Goal: Transaction & Acquisition: Purchase product/service

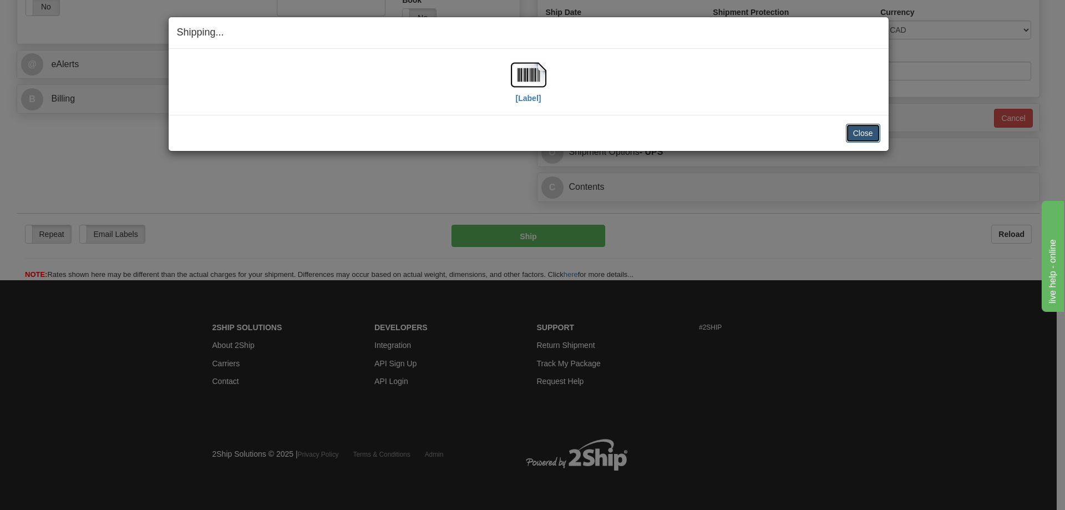
click at [860, 127] on button "Close" at bounding box center [863, 133] width 34 height 19
click at [250, 196] on div "Shipping... Your SHIPMENT will EXPIRE in [Label] IMPORTANT NOTICE Embassy / Con…" at bounding box center [532, 255] width 1065 height 510
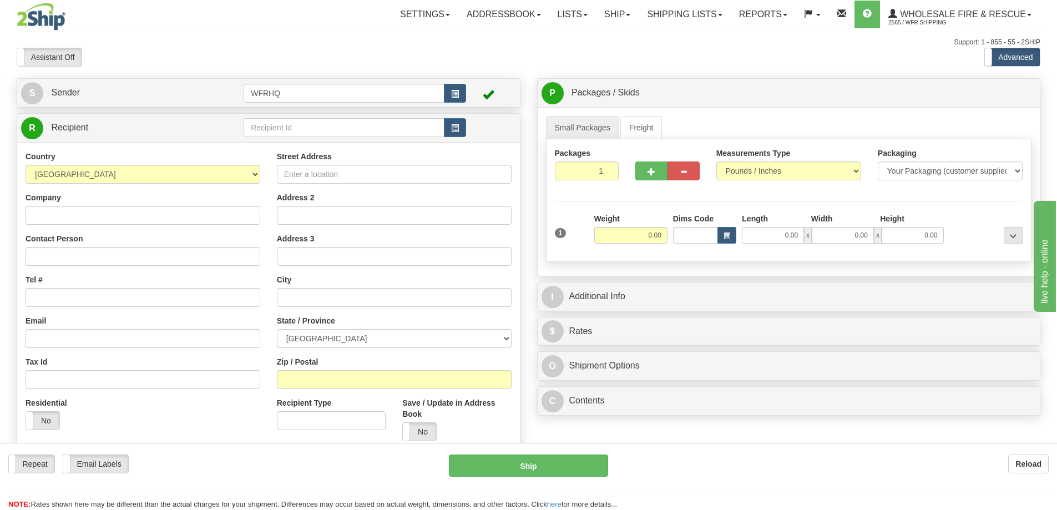
click at [205, 42] on div "Support: 1 - 855 - 55 - 2SHIP" at bounding box center [528, 42] width 1023 height 9
click at [455, 96] on span "button" at bounding box center [455, 93] width 8 height 7
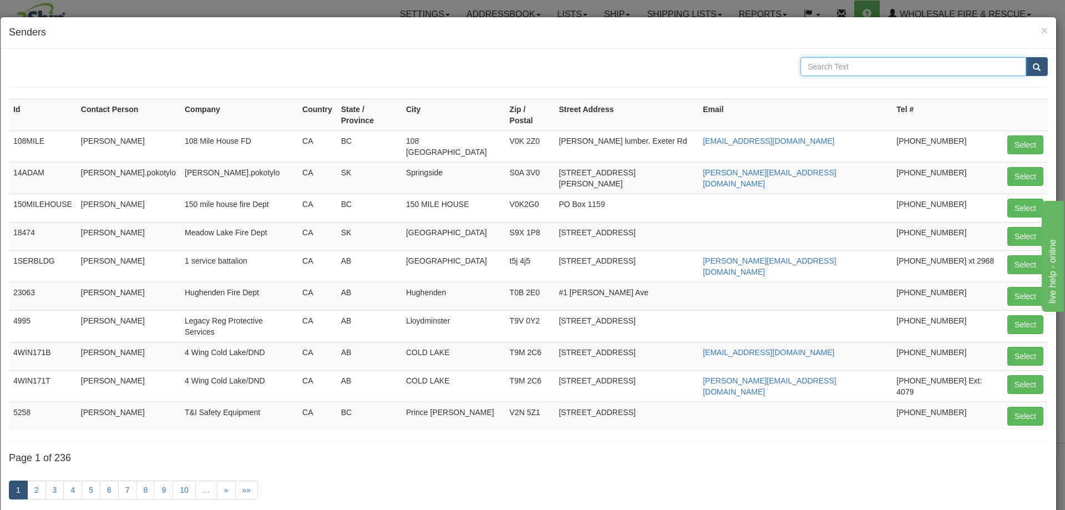
click at [861, 69] on input "text" at bounding box center [913, 66] width 226 height 19
type input "Cardston"
click at [1026, 57] on button "submit" at bounding box center [1037, 66] width 22 height 19
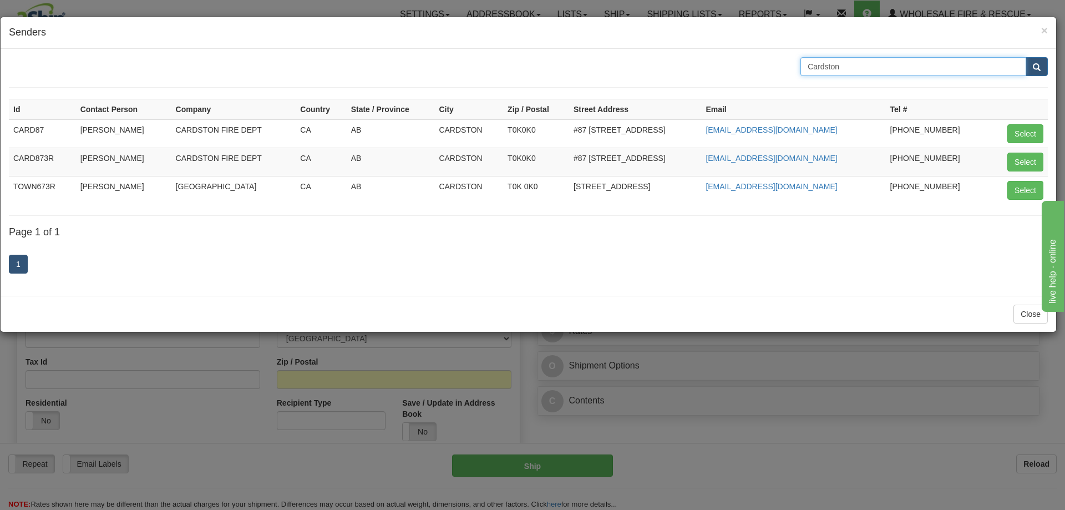
drag, startPoint x: 893, startPoint y: 70, endPoint x: 743, endPoint y: 68, distance: 149.8
click at [744, 70] on div "Cardston" at bounding box center [529, 66] width 1056 height 19
type input "5"
click at [855, 67] on input "text" at bounding box center [913, 66] width 226 height 19
type input "spencer"
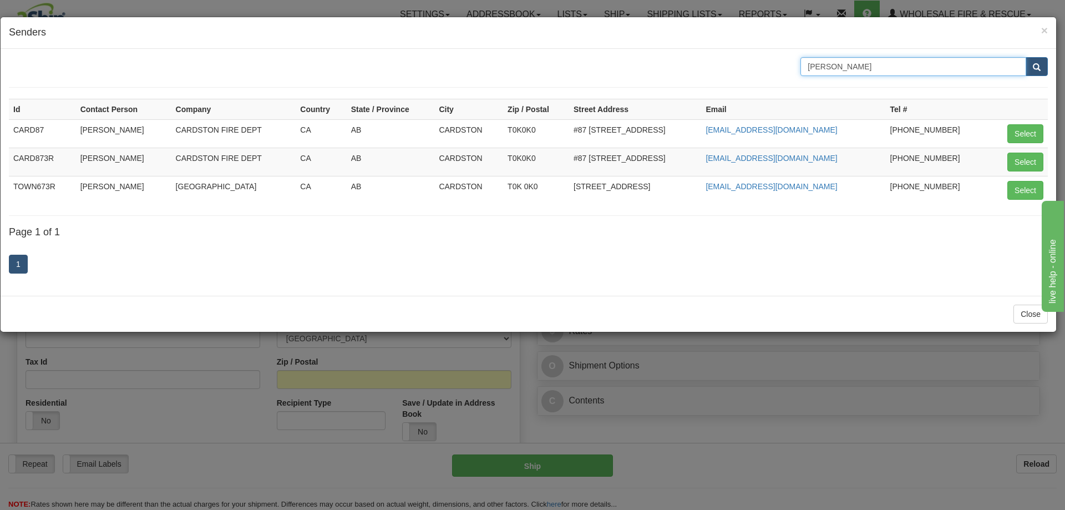
click at [1026, 57] on button "submit" at bounding box center [1037, 66] width 22 height 19
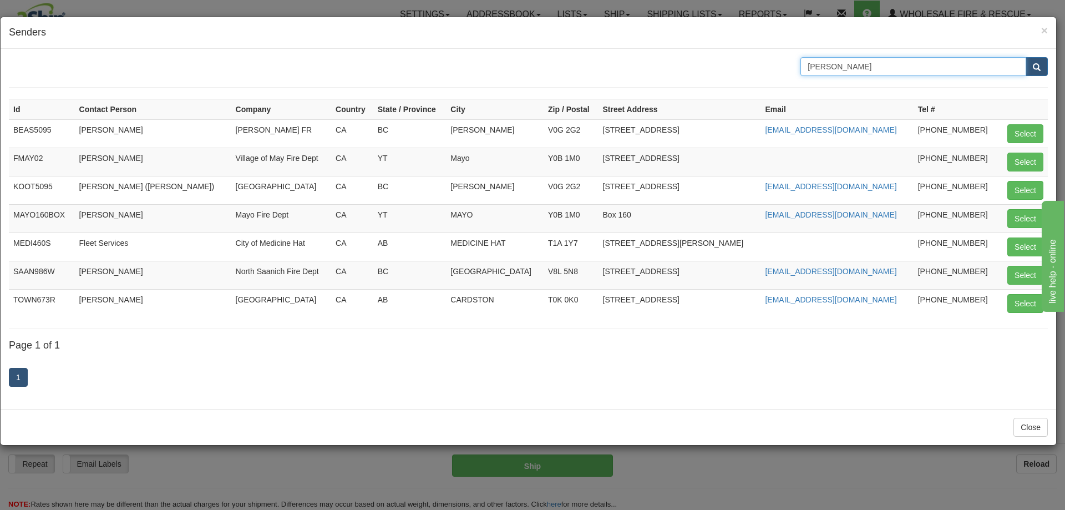
drag, startPoint x: 801, startPoint y: 64, endPoint x: 639, endPoint y: 64, distance: 162.0
click at [639, 64] on div "spencer" at bounding box center [529, 66] width 1056 height 19
type input "T0K0K0"
click at [1026, 57] on button "submit" at bounding box center [1037, 66] width 22 height 19
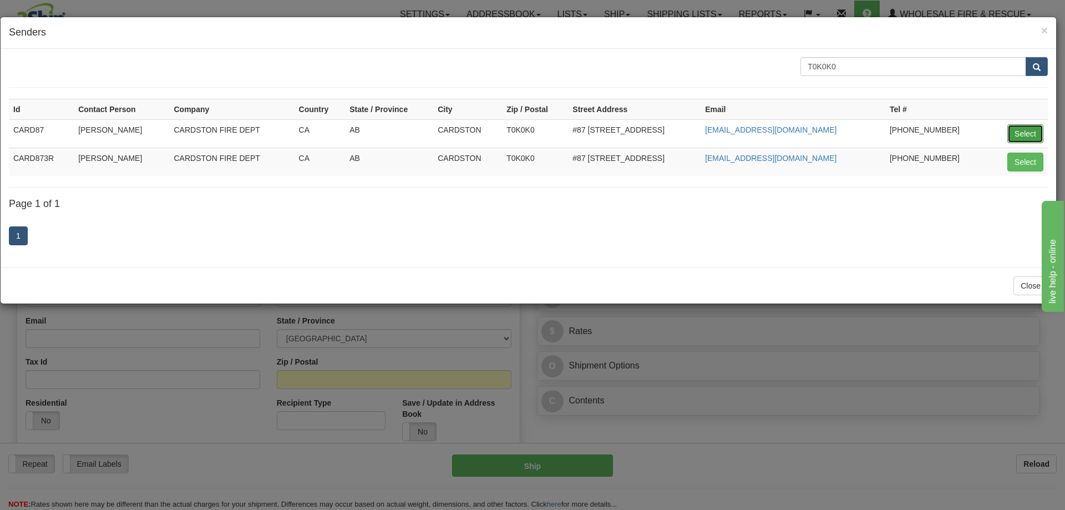
click at [1016, 134] on button "Select" at bounding box center [1025, 133] width 36 height 19
type input "CARD87"
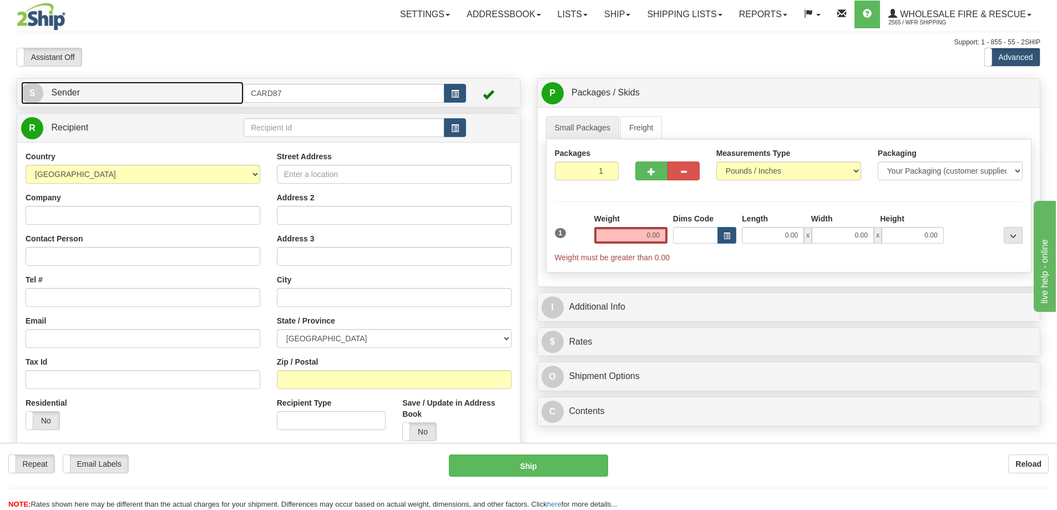
click at [90, 93] on link "S Sender" at bounding box center [132, 93] width 222 height 23
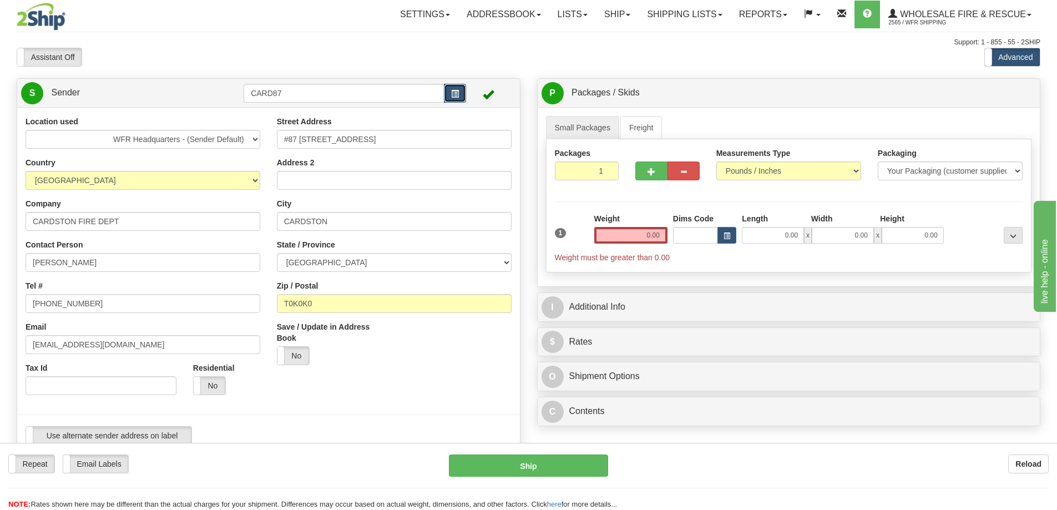
click at [455, 97] on span "button" at bounding box center [455, 93] width 8 height 7
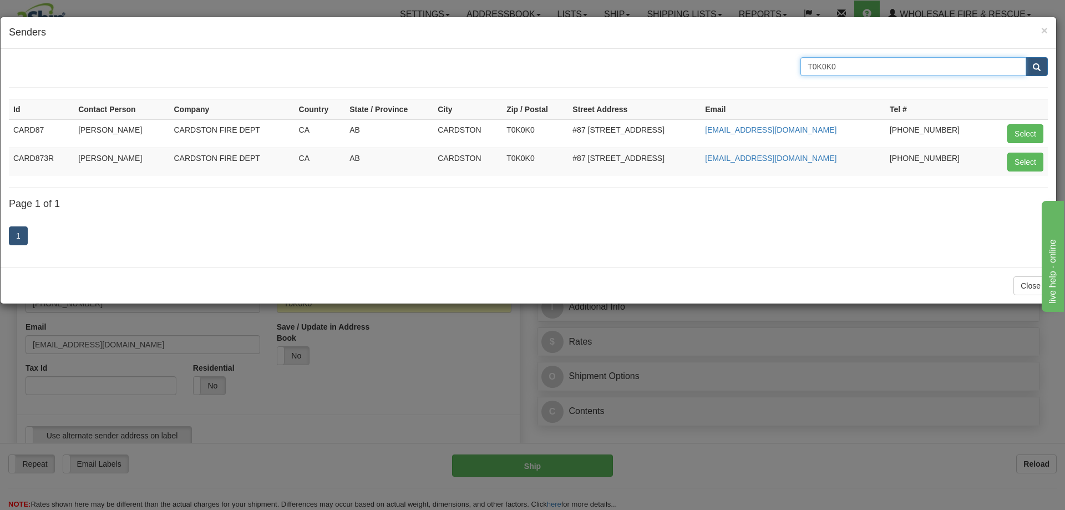
drag, startPoint x: 717, startPoint y: 70, endPoint x: 671, endPoint y: 70, distance: 45.5
click at [671, 70] on div "T0K0K0" at bounding box center [529, 66] width 1056 height 19
click at [482, 359] on div "× Senders Id Contact Person Company Country State / Province City Zip / Postal …" at bounding box center [532, 255] width 1065 height 510
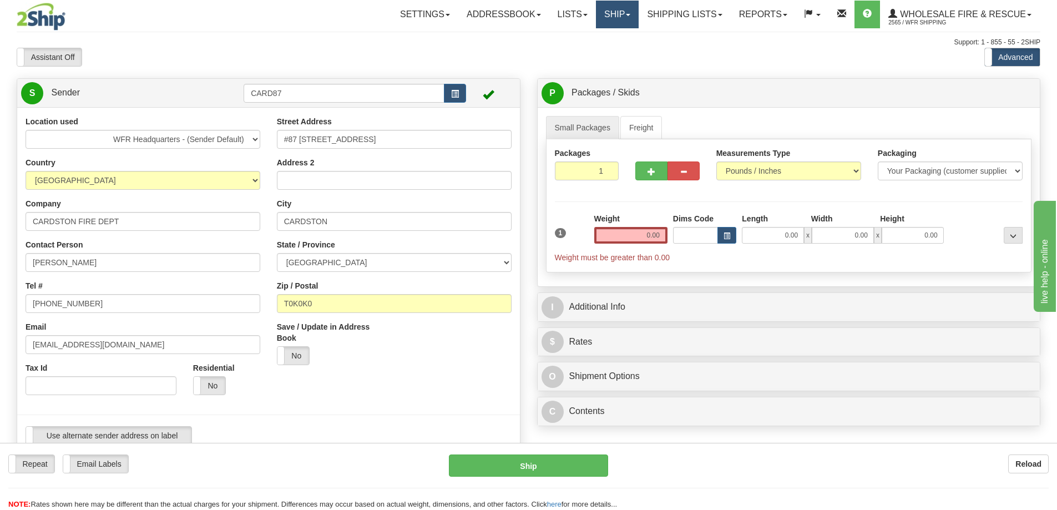
click at [601, 21] on link "Ship" at bounding box center [617, 15] width 43 height 28
click at [578, 40] on span "Ship Screen" at bounding box center [582, 38] width 42 height 9
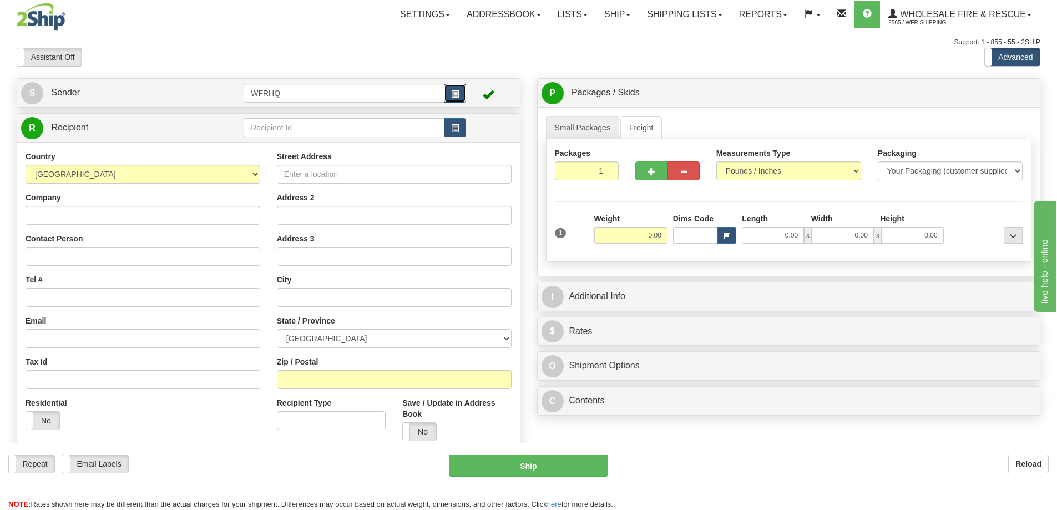
click at [455, 95] on span "button" at bounding box center [455, 93] width 8 height 7
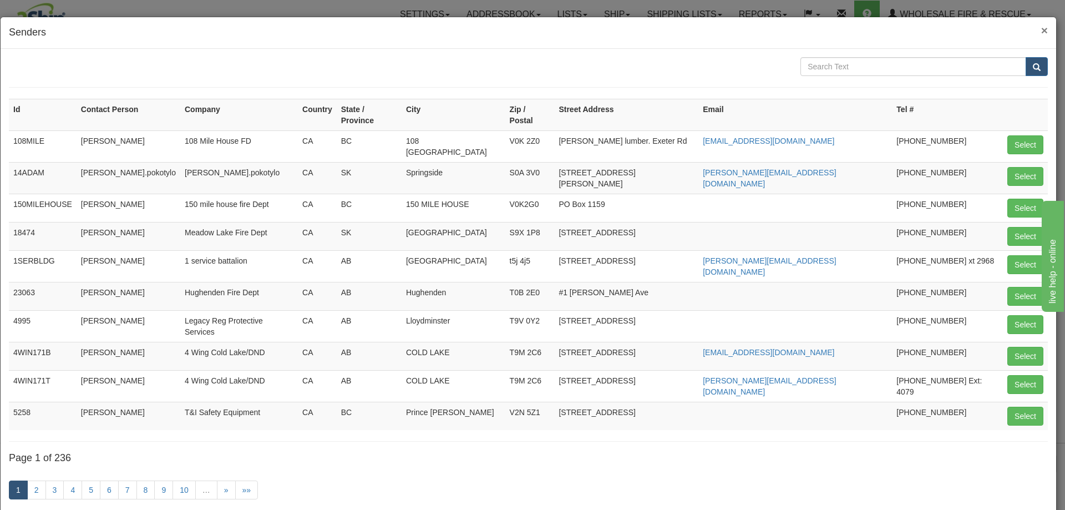
click at [1041, 25] on span "×" at bounding box center [1044, 30] width 7 height 13
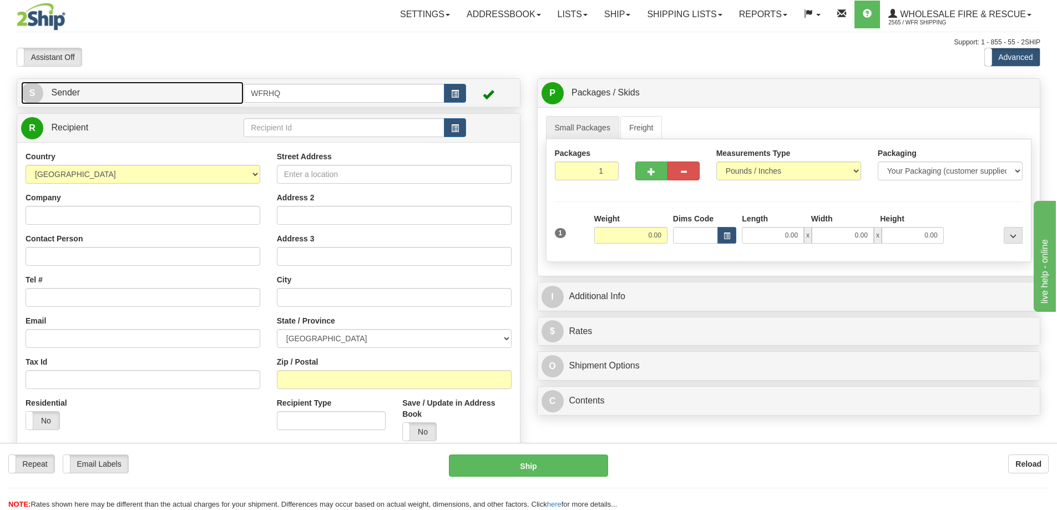
click at [72, 89] on span "Sender" at bounding box center [65, 92] width 29 height 9
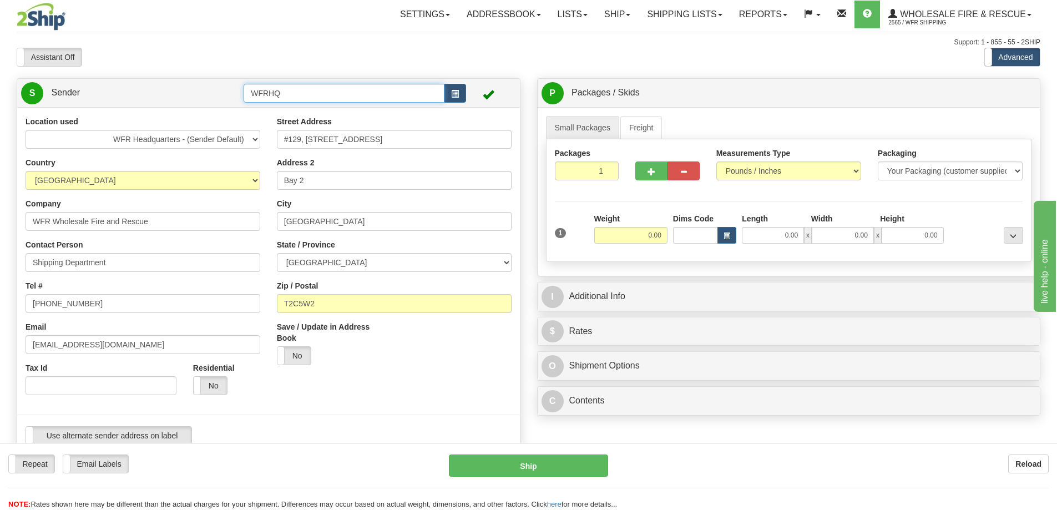
drag, startPoint x: 336, startPoint y: 96, endPoint x: 86, endPoint y: 96, distance: 249.6
click at [88, 96] on tr "S Sender WFRHQ" at bounding box center [268, 93] width 495 height 23
type input "CARD5823"
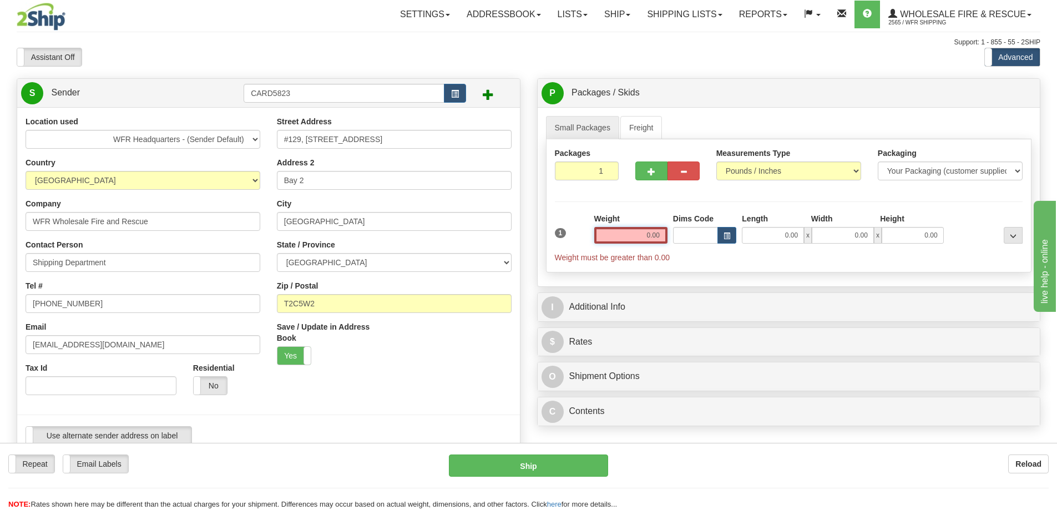
click at [638, 235] on input "0.00" at bounding box center [630, 235] width 73 height 17
type input "0.00"
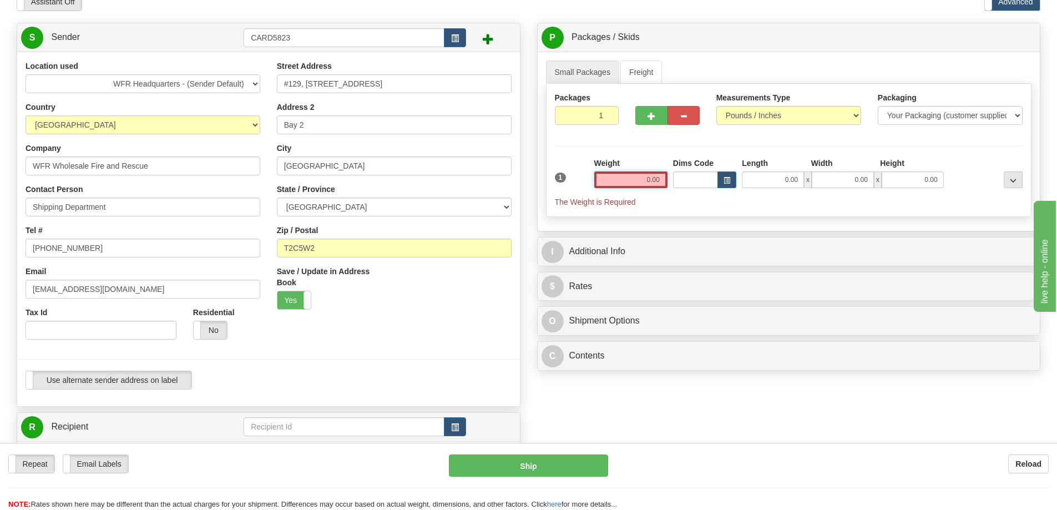
click at [642, 178] on input "0.00" at bounding box center [630, 179] width 73 height 17
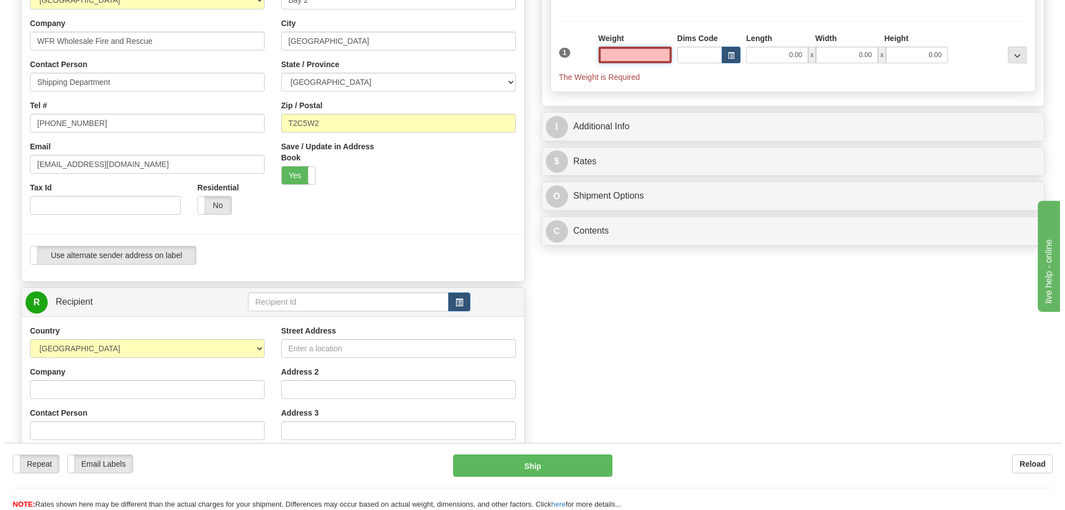
scroll to position [277, 0]
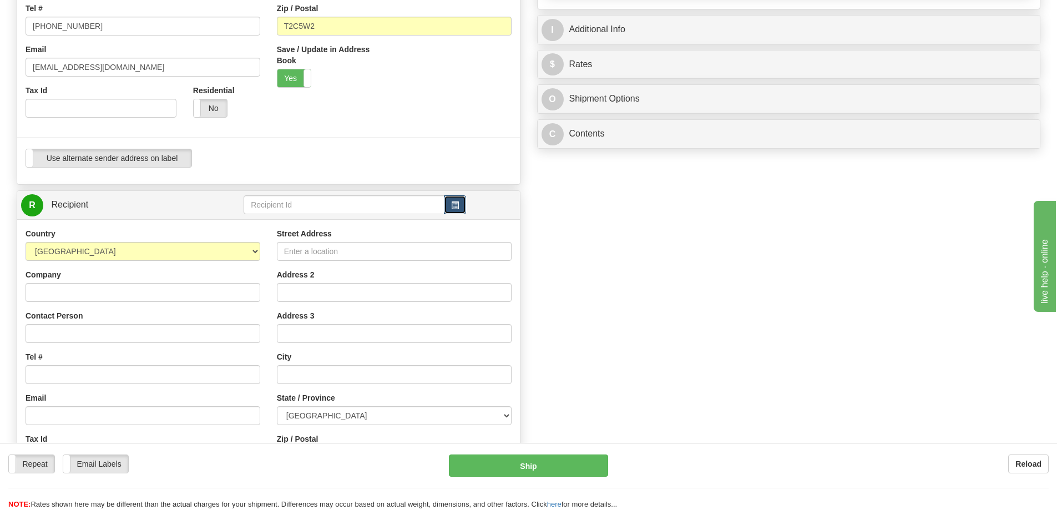
type input "0.00"
click at [461, 207] on button "button" at bounding box center [455, 204] width 22 height 19
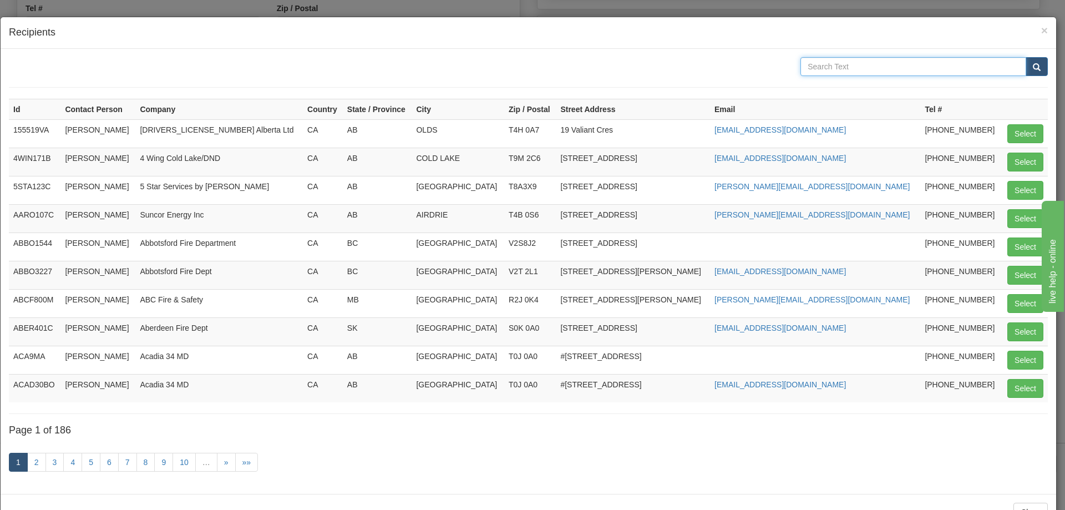
click at [814, 68] on input "text" at bounding box center [913, 66] width 226 height 19
type input "WFR"
click at [1026, 57] on button "submit" at bounding box center [1037, 66] width 22 height 19
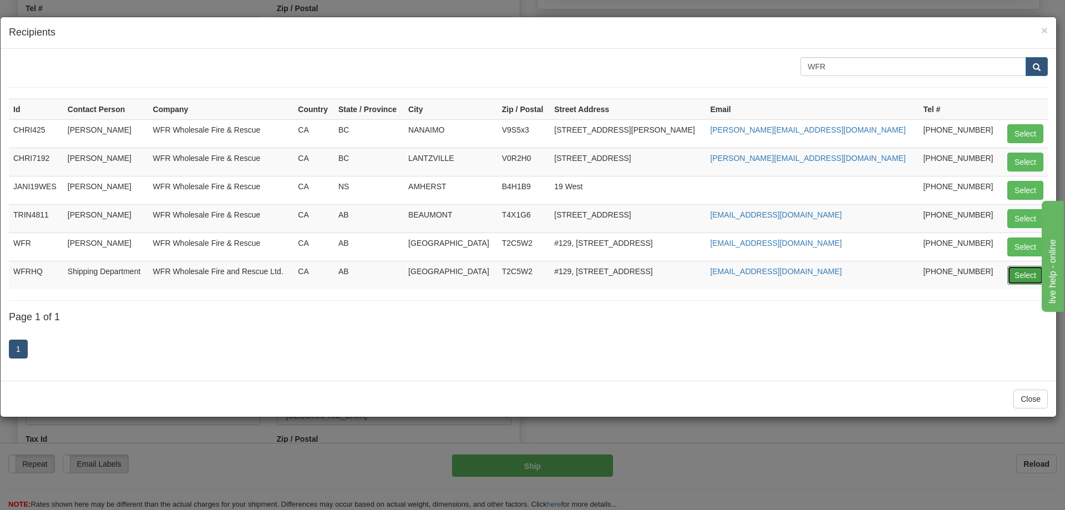
click at [1015, 276] on button "Select" at bounding box center [1025, 275] width 36 height 19
type input "WFRHQ"
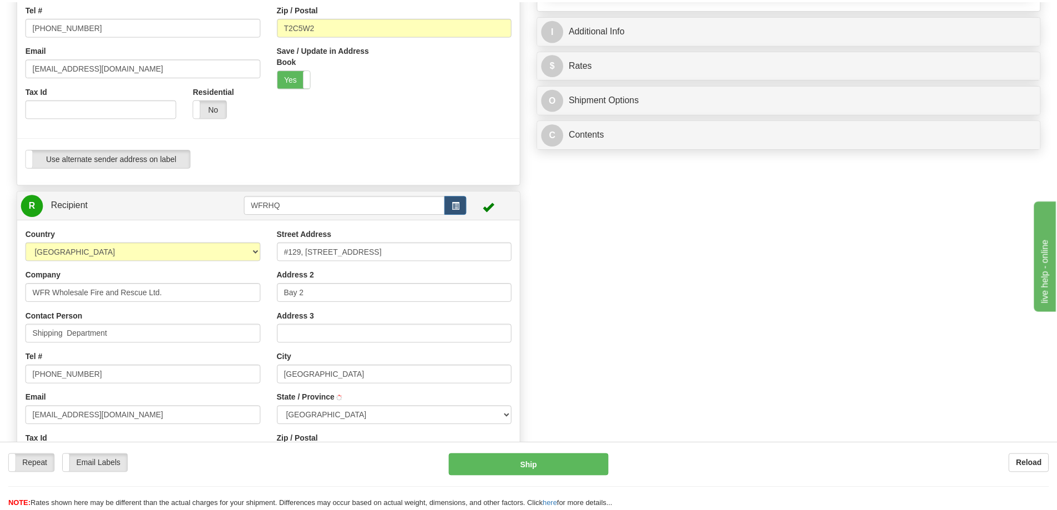
scroll to position [0, 0]
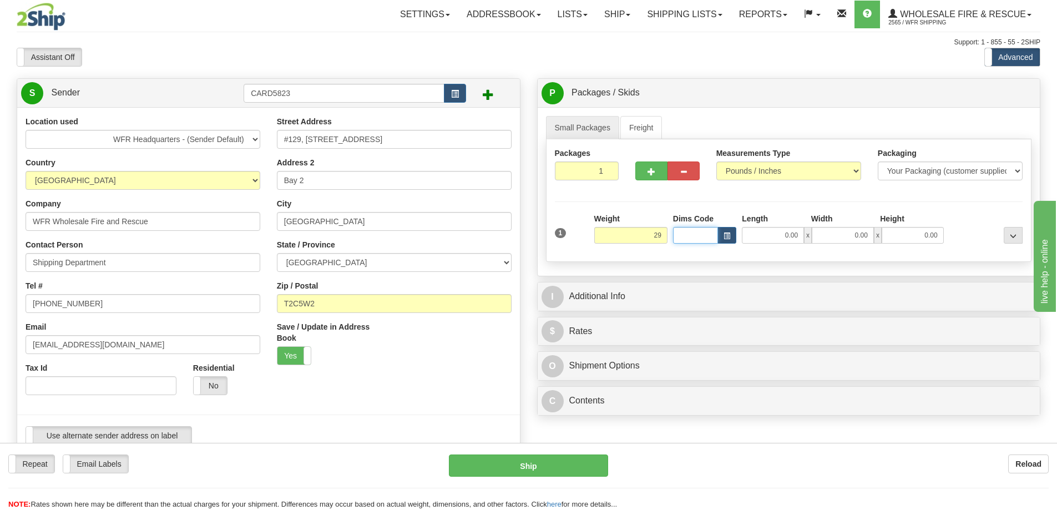
type input "29.00"
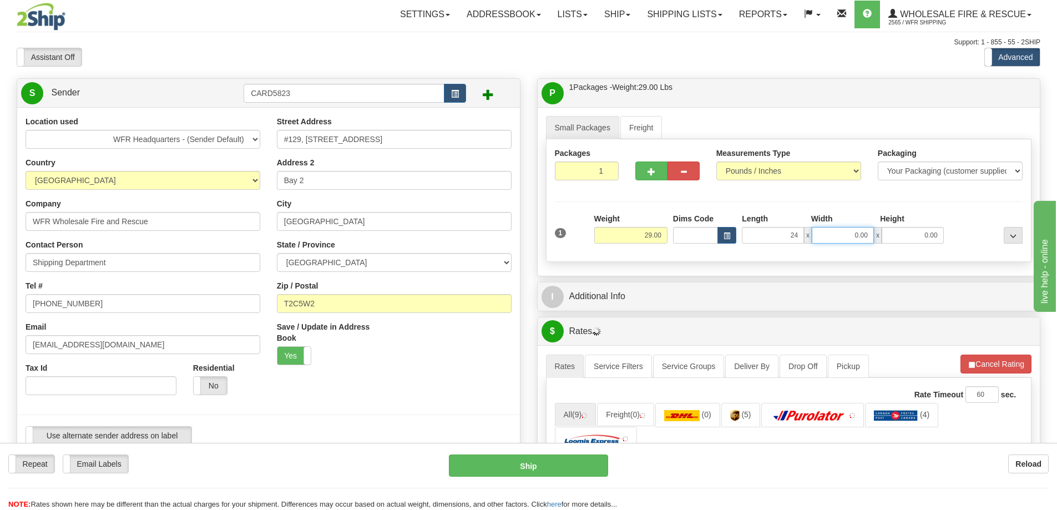
type input "24.00"
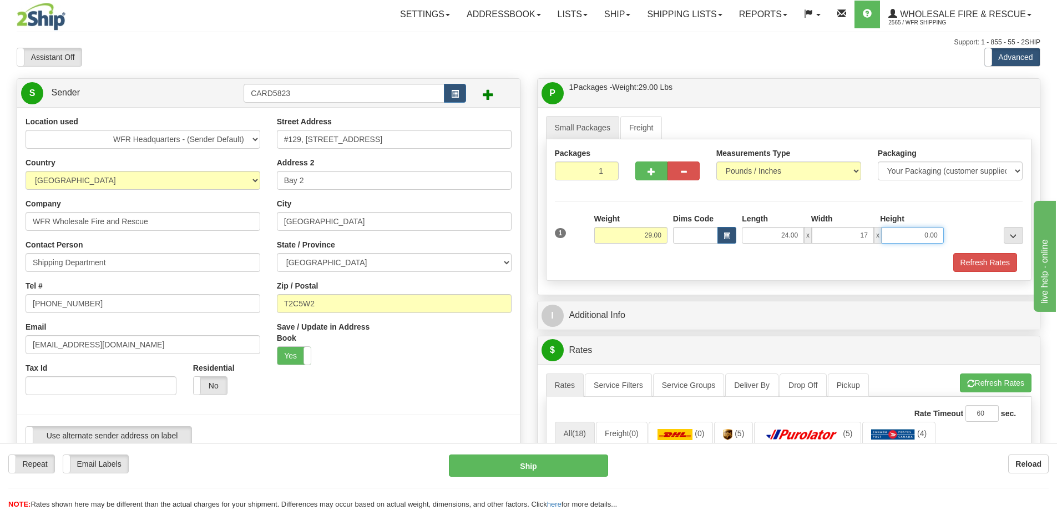
type input "17.00"
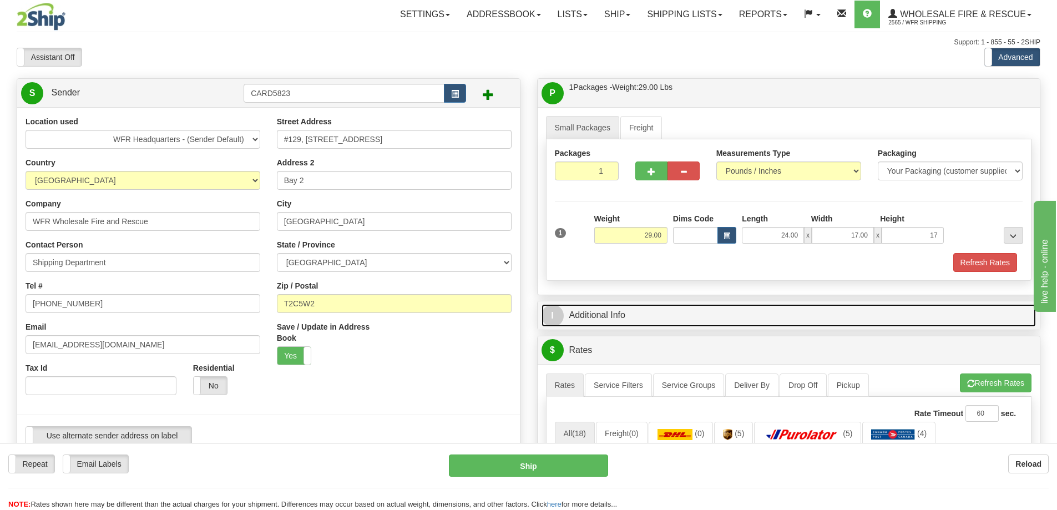
type input "17.00"
click at [600, 315] on link "I Additional Info" at bounding box center [788, 315] width 495 height 23
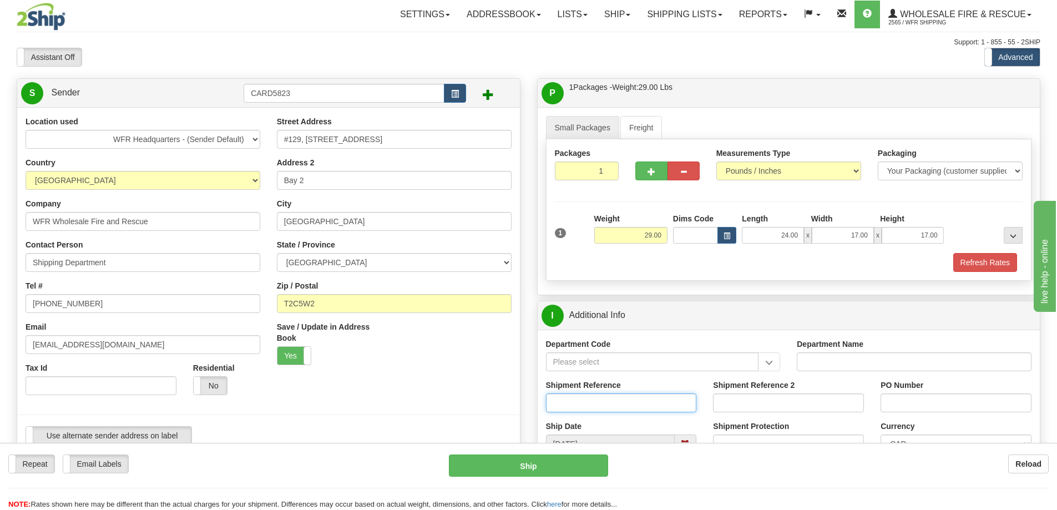
click at [572, 402] on input "Shipment Reference" at bounding box center [621, 402] width 151 height 19
type input "RMA/2025/00241"
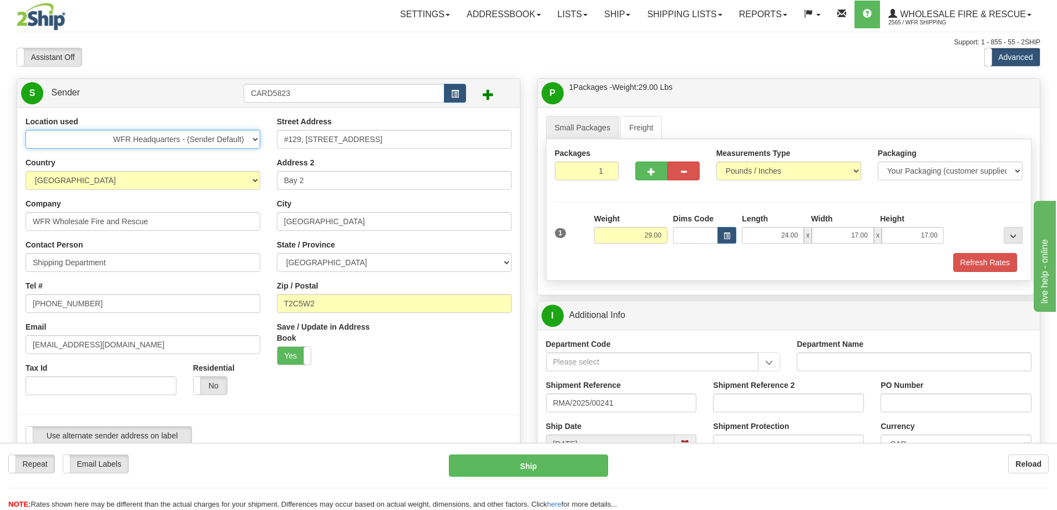
click at [256, 140] on select "WFR Headquarters - (Sender Default)" at bounding box center [143, 139] width 235 height 19
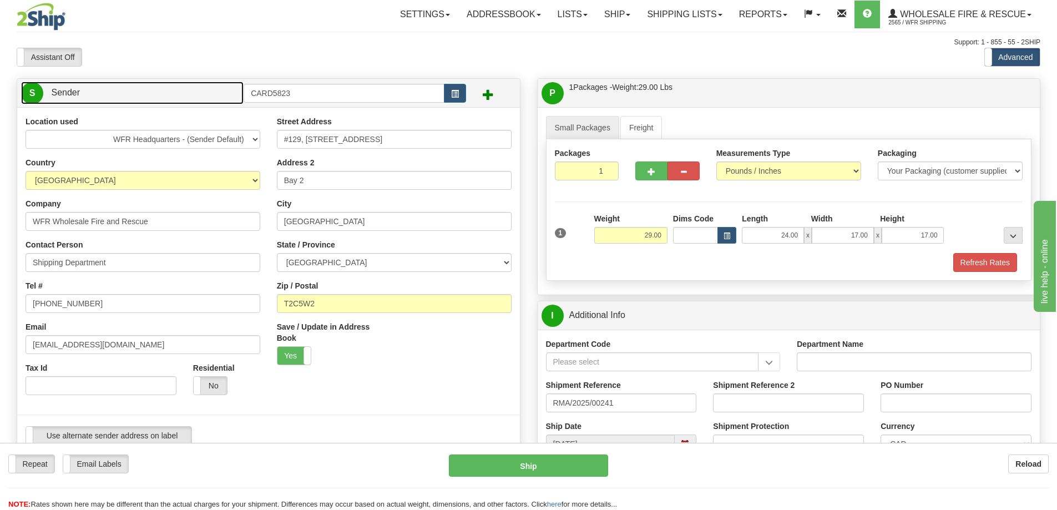
click at [183, 97] on link "S Sender" at bounding box center [132, 93] width 222 height 23
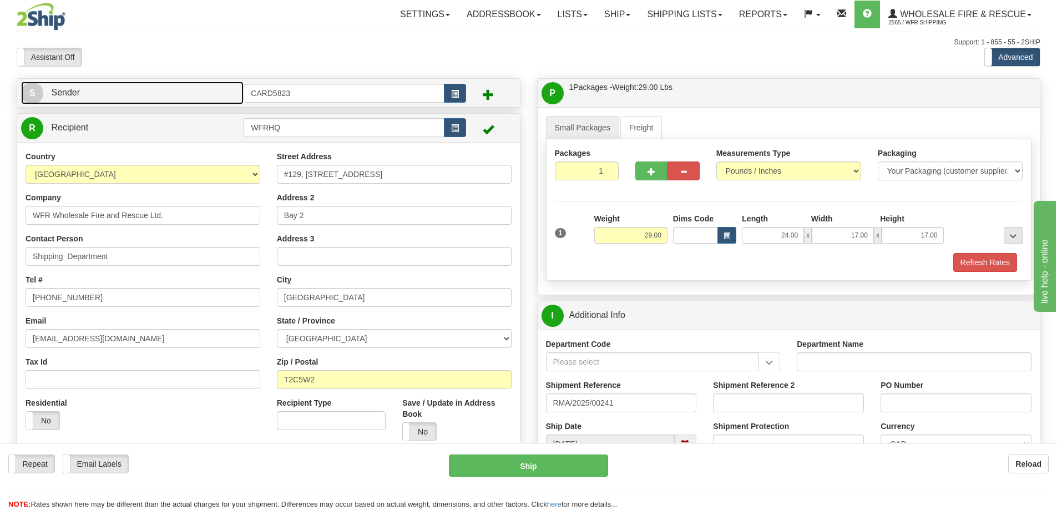
click at [186, 95] on link "S Sender" at bounding box center [132, 93] width 222 height 23
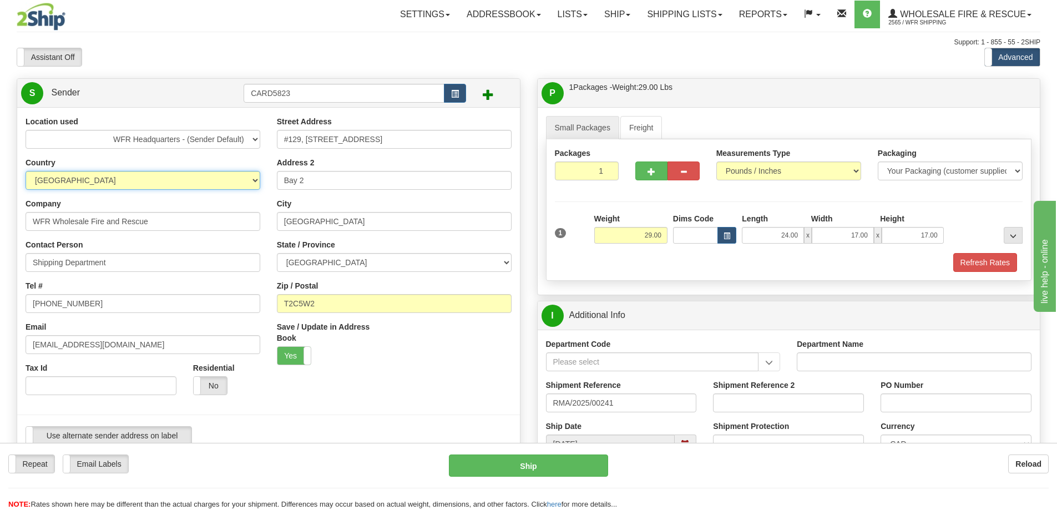
click at [142, 184] on select "AFGHANISTAN ALAND ISLANDS ALBANIA ALGERIA AMERICAN SAMOA ANDORRA ANGOLA ANGUILL…" at bounding box center [143, 180] width 235 height 19
click at [141, 184] on select "AFGHANISTAN ALAND ISLANDS ALBANIA ALGERIA AMERICAN SAMOA ANDORRA ANGOLA ANGUILL…" at bounding box center [143, 180] width 235 height 19
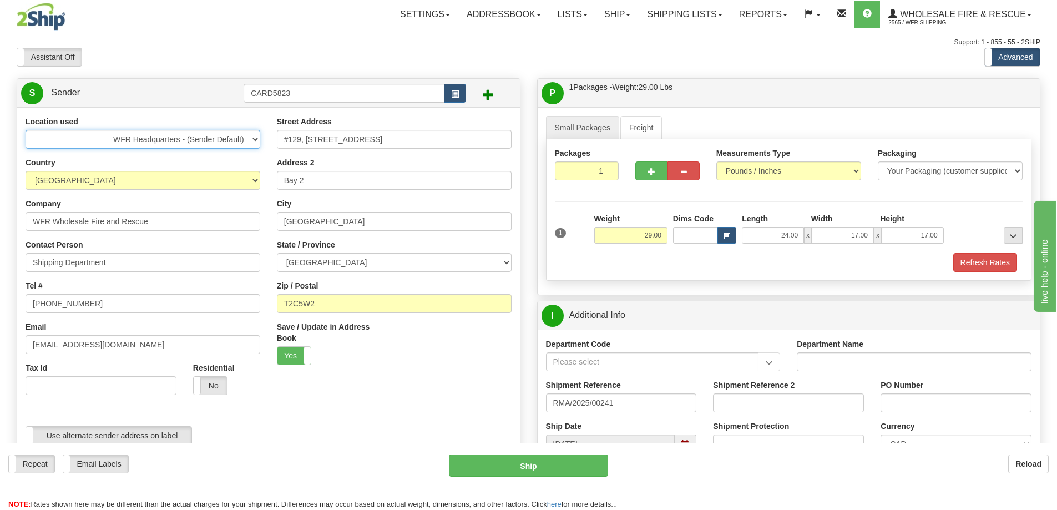
click at [199, 139] on select "WFR Headquarters - (Sender Default)" at bounding box center [143, 139] width 235 height 19
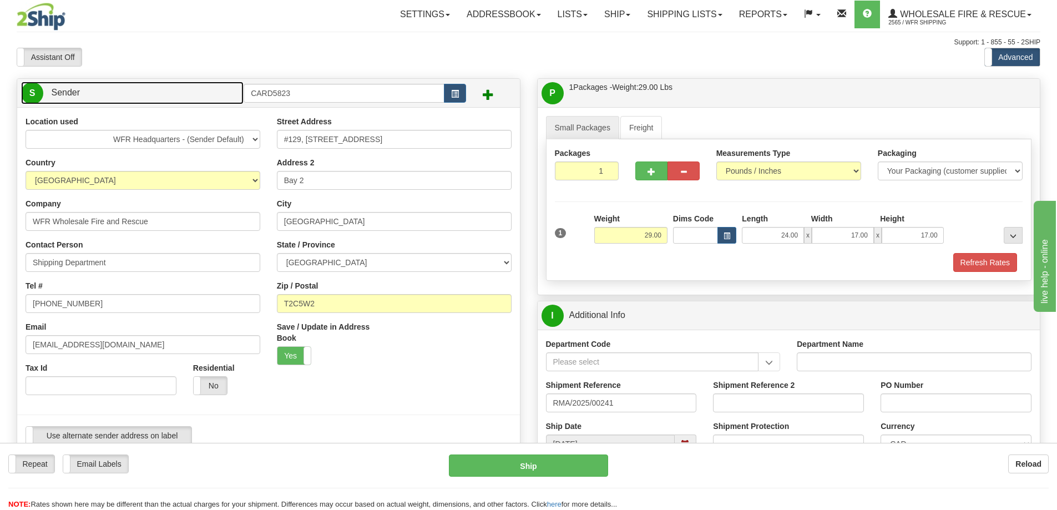
click at [182, 95] on link "S Sender" at bounding box center [132, 93] width 222 height 23
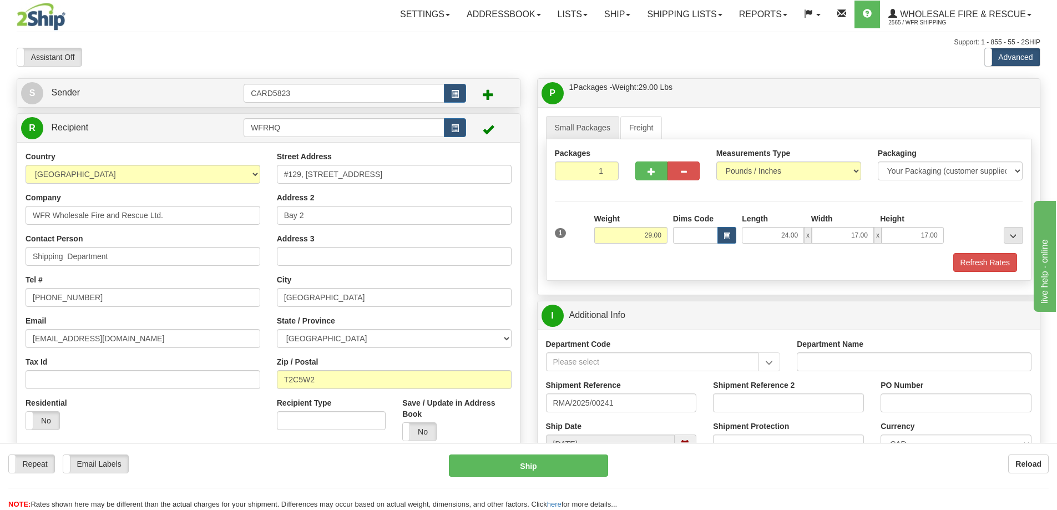
click at [488, 94] on span at bounding box center [488, 94] width 11 height 11
click at [216, 89] on link "S Sender" at bounding box center [132, 93] width 222 height 23
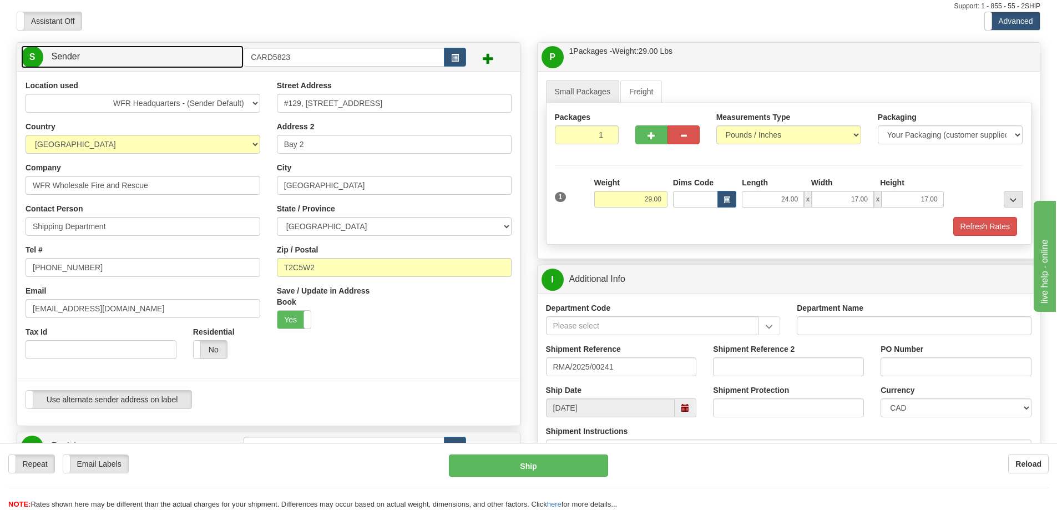
scroll to position [55, 0]
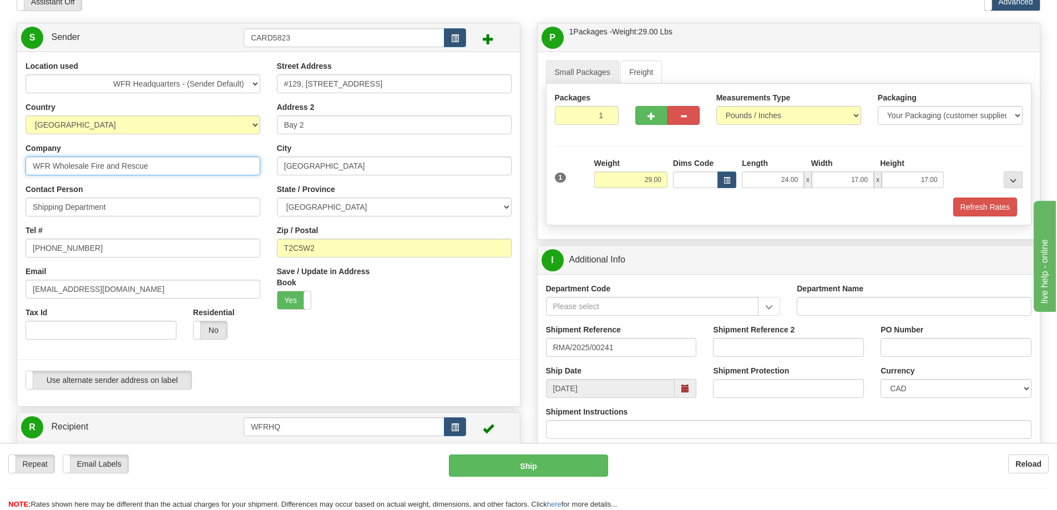
drag, startPoint x: 176, startPoint y: 166, endPoint x: -129, endPoint y: 166, distance: 305.1
click at [0, 166] on html "Training Course Close Toggle navigation Settings Shipping Preferences New Sende…" at bounding box center [528, 200] width 1057 height 510
type input "Cardston County FD"
type input "Spencer Olsen"
drag, startPoint x: 264, startPoint y: 81, endPoint x: 189, endPoint y: 76, distance: 75.6
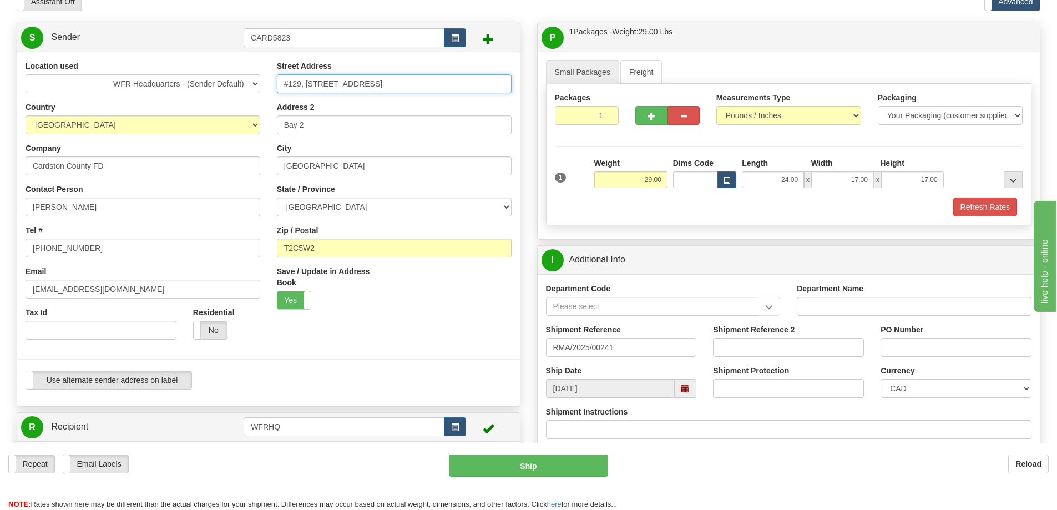
click at [190, 77] on div "Location used WFR Headquarters - (Sender Default) Country AFGHANISTAN ALAND ISL…" at bounding box center [268, 228] width 503 height 337
type input "582 3 Ave West"
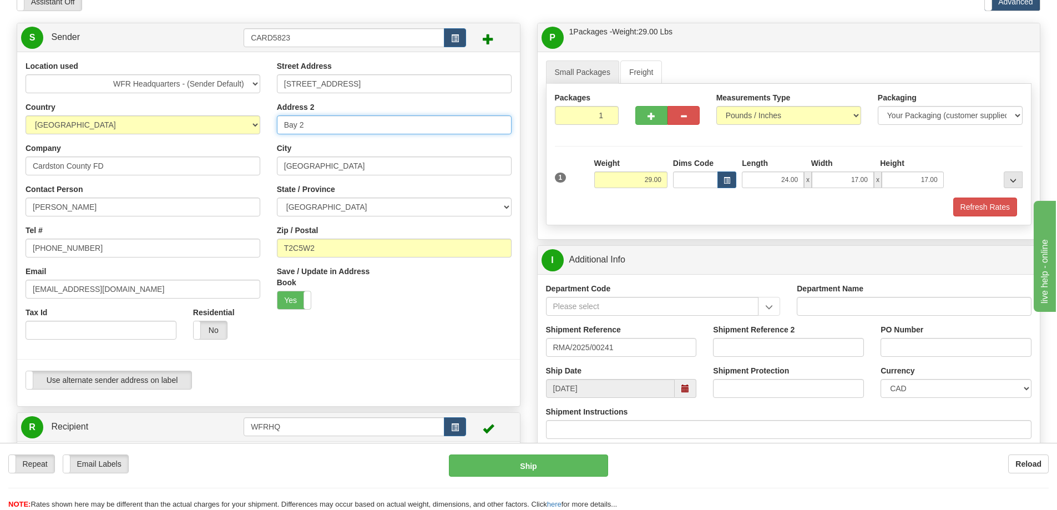
drag, startPoint x: 366, startPoint y: 123, endPoint x: 83, endPoint y: 99, distance: 283.9
click at [85, 105] on div "Location used WFR Headquarters - (Sender Default) Country AFGHANISTAN ALAND ISL…" at bounding box center [268, 228] width 503 height 337
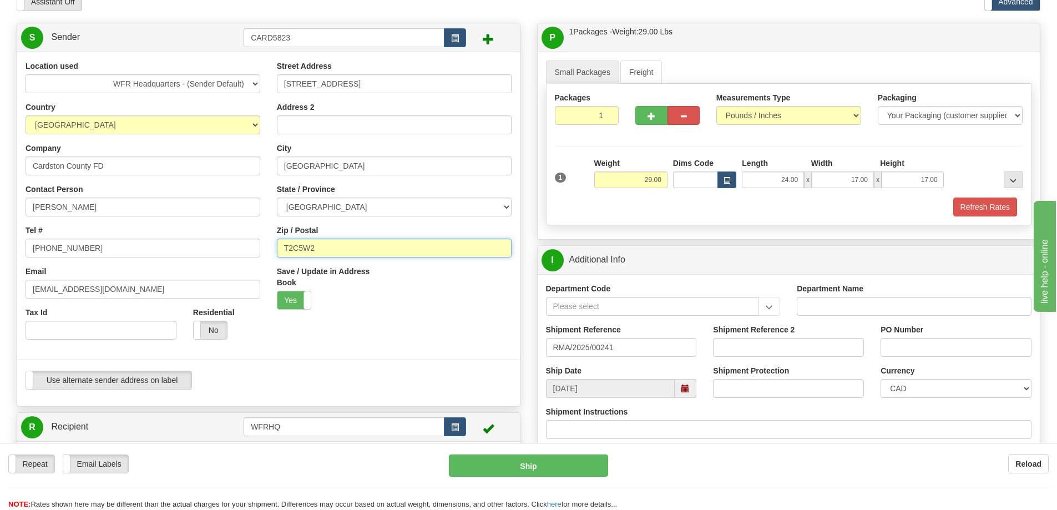
drag, startPoint x: 310, startPoint y: 249, endPoint x: 138, endPoint y: 255, distance: 171.5
click at [143, 256] on div "Location used WFR Headquarters - (Sender Default) Country AFGHANISTAN ALAND ISL…" at bounding box center [268, 228] width 503 height 337
type input "T0K 0K0"
click at [427, 326] on div at bounding box center [268, 215] width 519 height 310
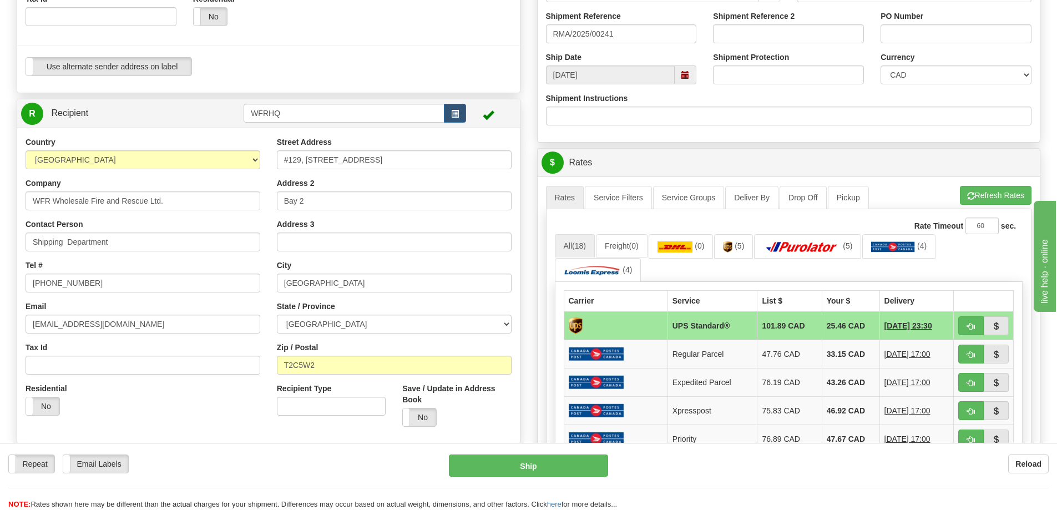
scroll to position [388, 0]
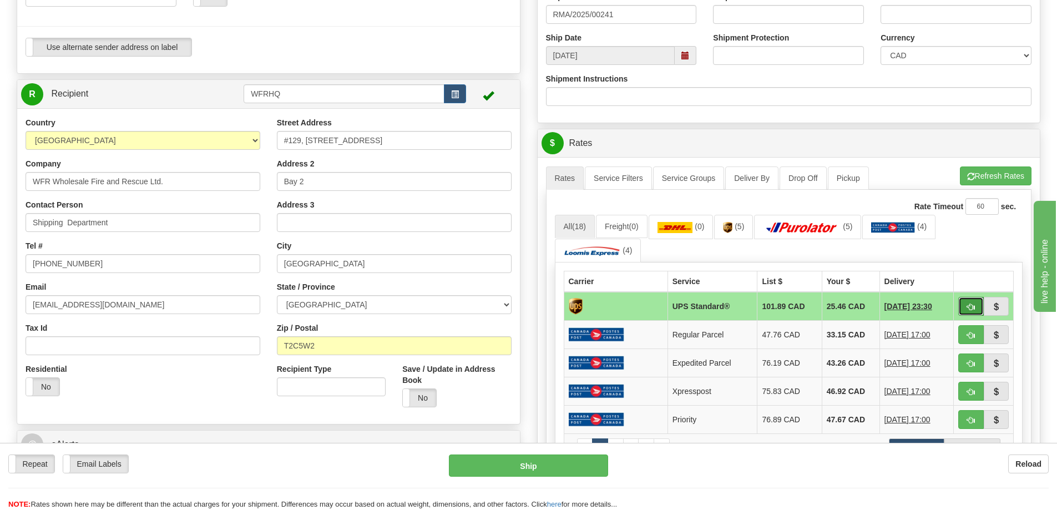
click at [964, 305] on button "button" at bounding box center [971, 306] width 26 height 19
type input "11"
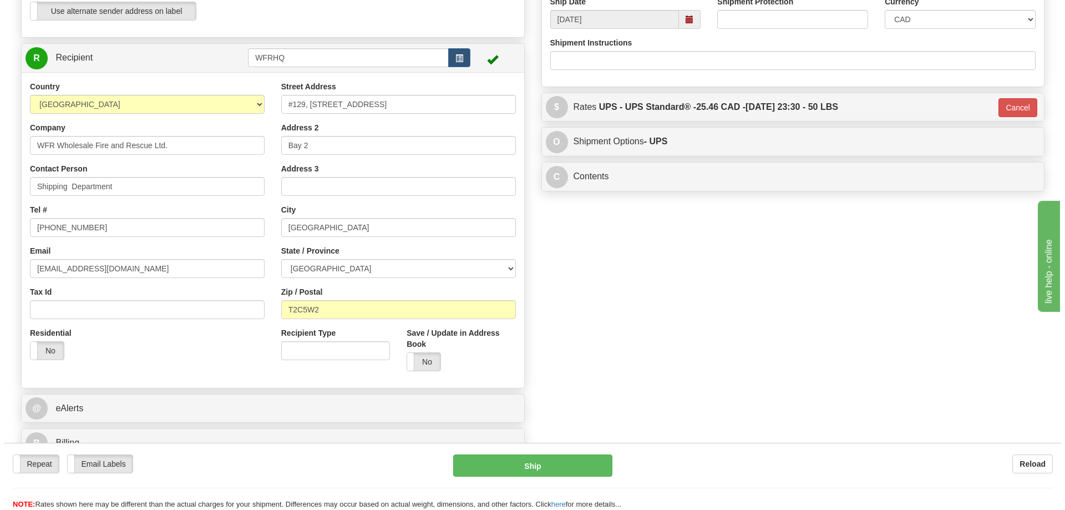
scroll to position [444, 0]
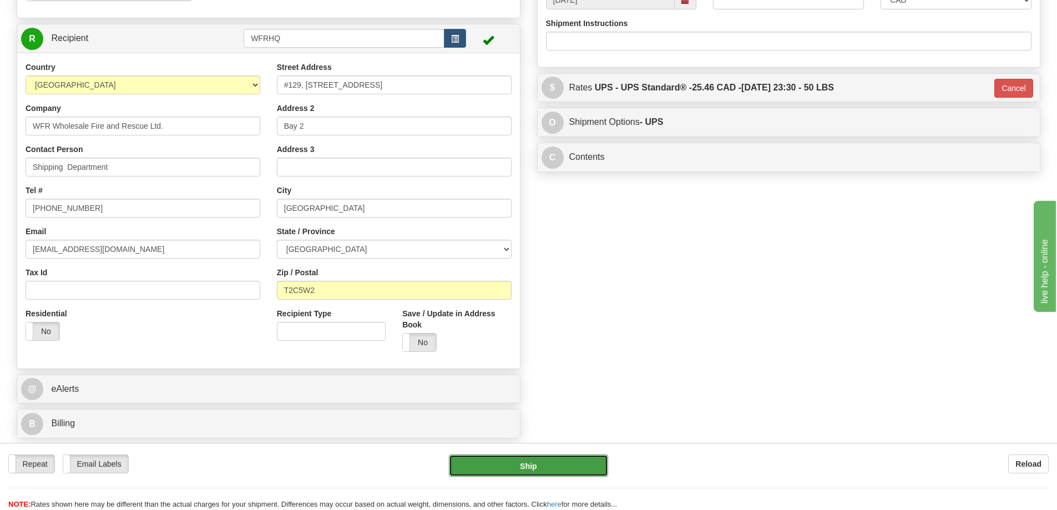
click at [542, 473] on button "Ship" at bounding box center [528, 465] width 159 height 22
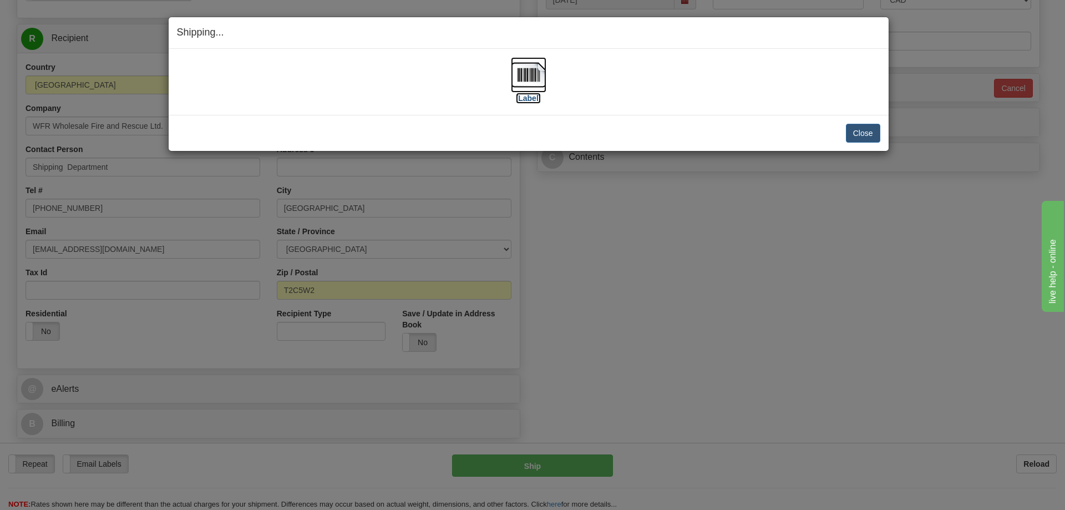
click at [526, 75] on img at bounding box center [528, 74] width 35 height 35
